Goal: Information Seeking & Learning: Find specific page/section

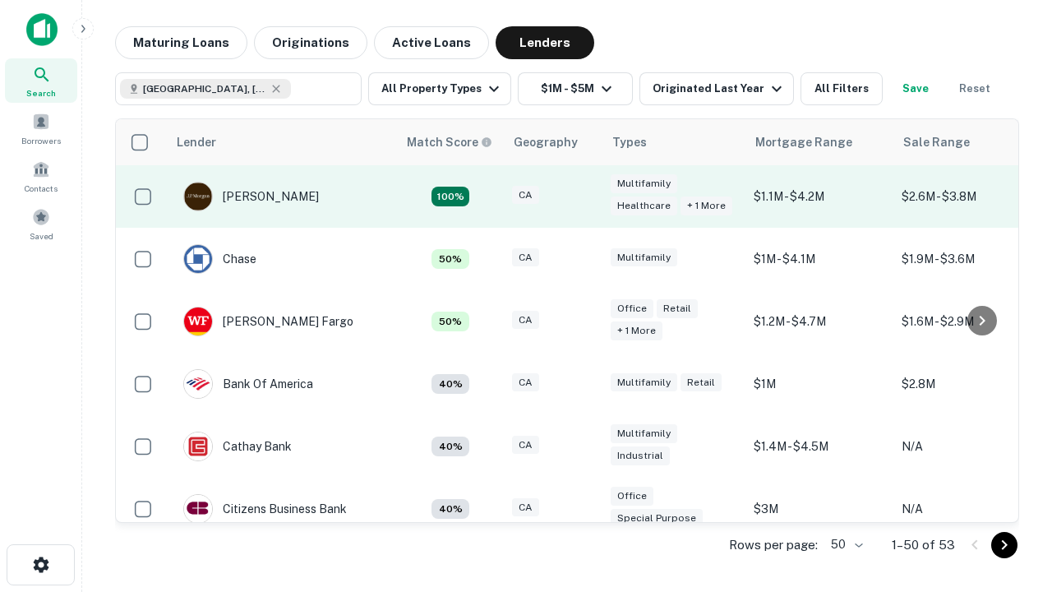
click at [583, 196] on div "CA" at bounding box center [553, 197] width 82 height 22
